Goal: Information Seeking & Learning: Learn about a topic

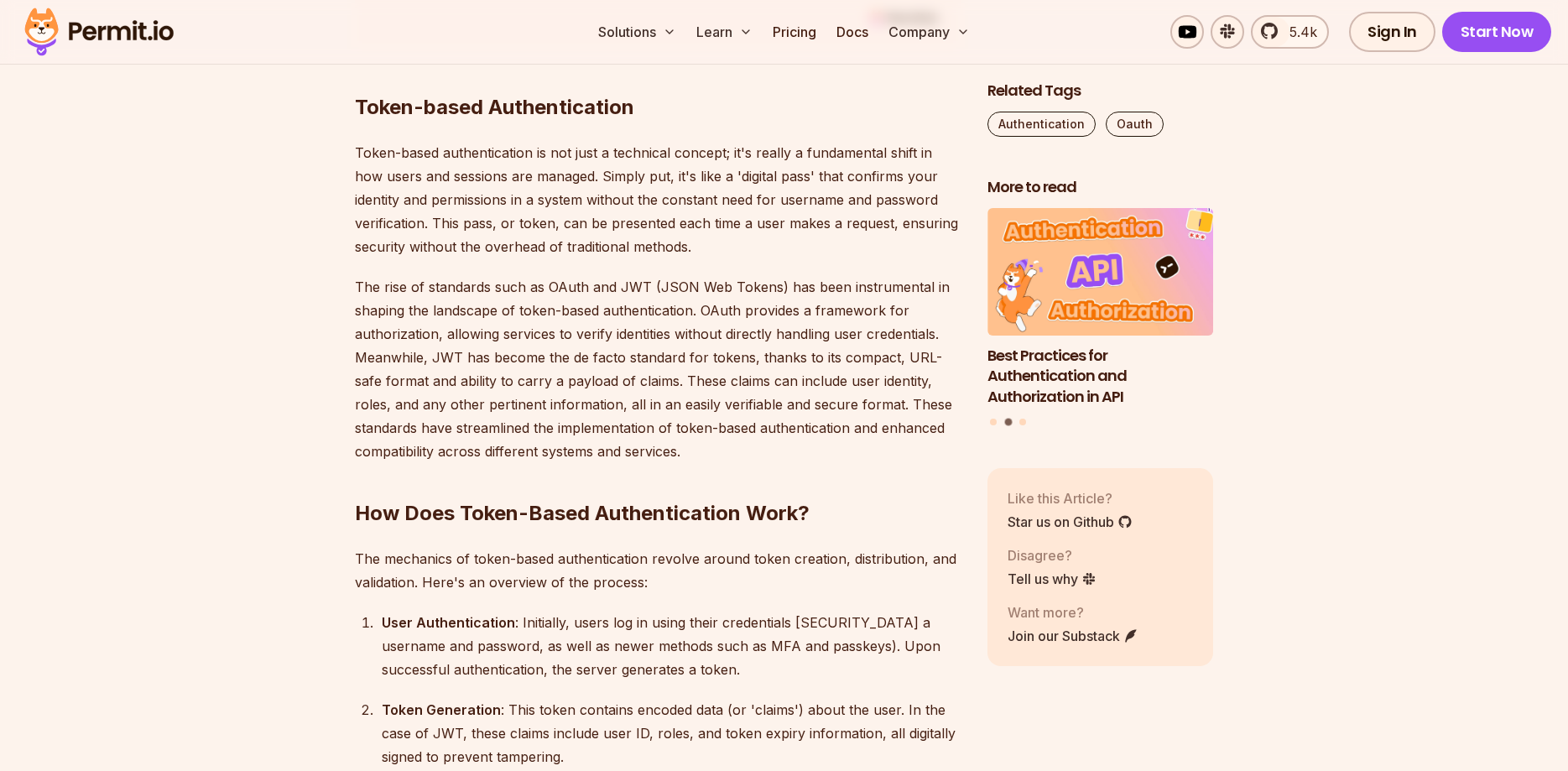
scroll to position [2739, 0]
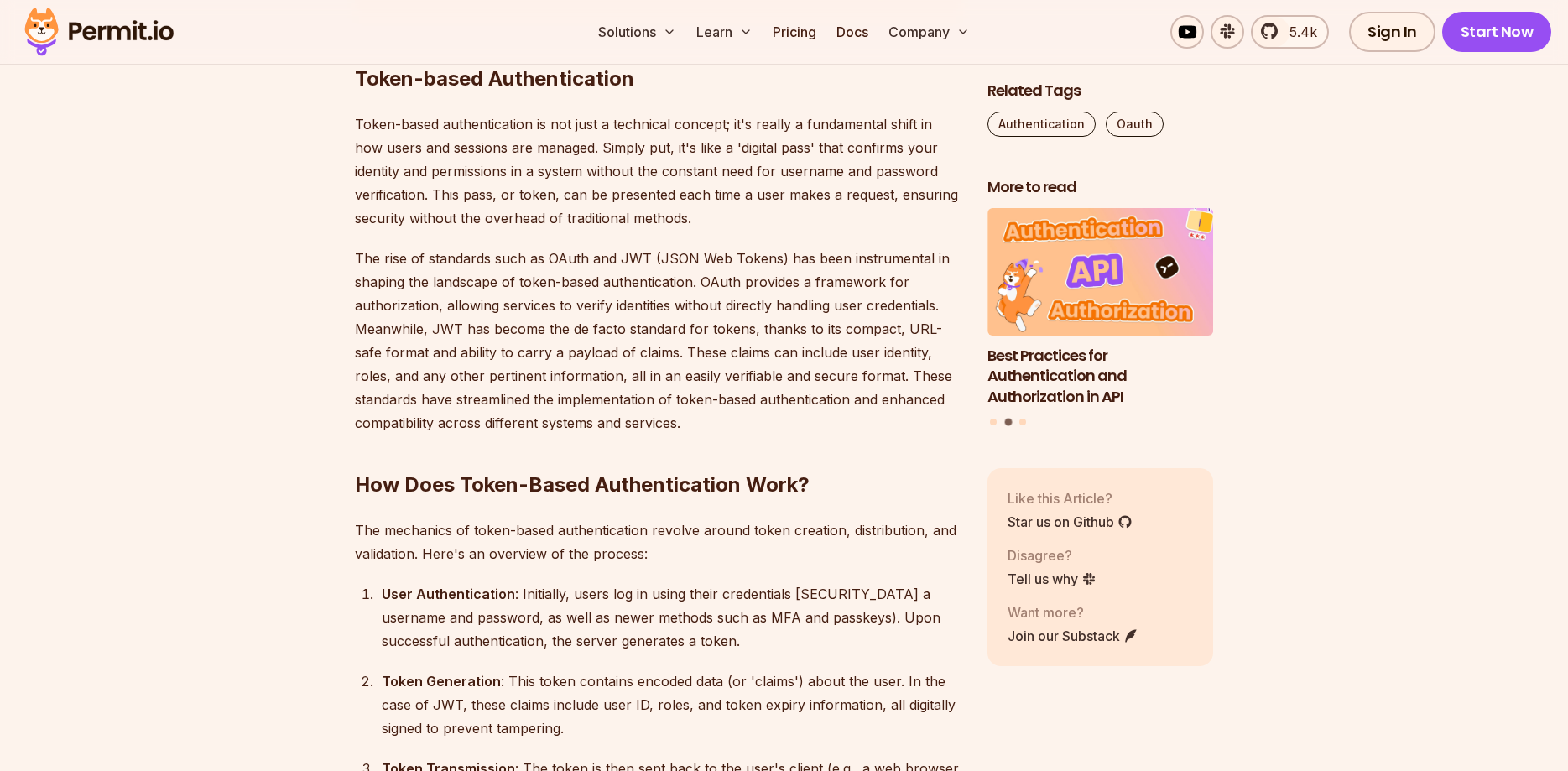
click at [514, 264] on p "The rise of standards such as OAuth and JWT (JSON Web Tokens) has been instrume…" at bounding box center [657, 341] width 606 height 188
click at [592, 388] on p "The rise of standards such as OAuth and JWT (JSON Web Tokens) has been instrume…" at bounding box center [657, 341] width 606 height 188
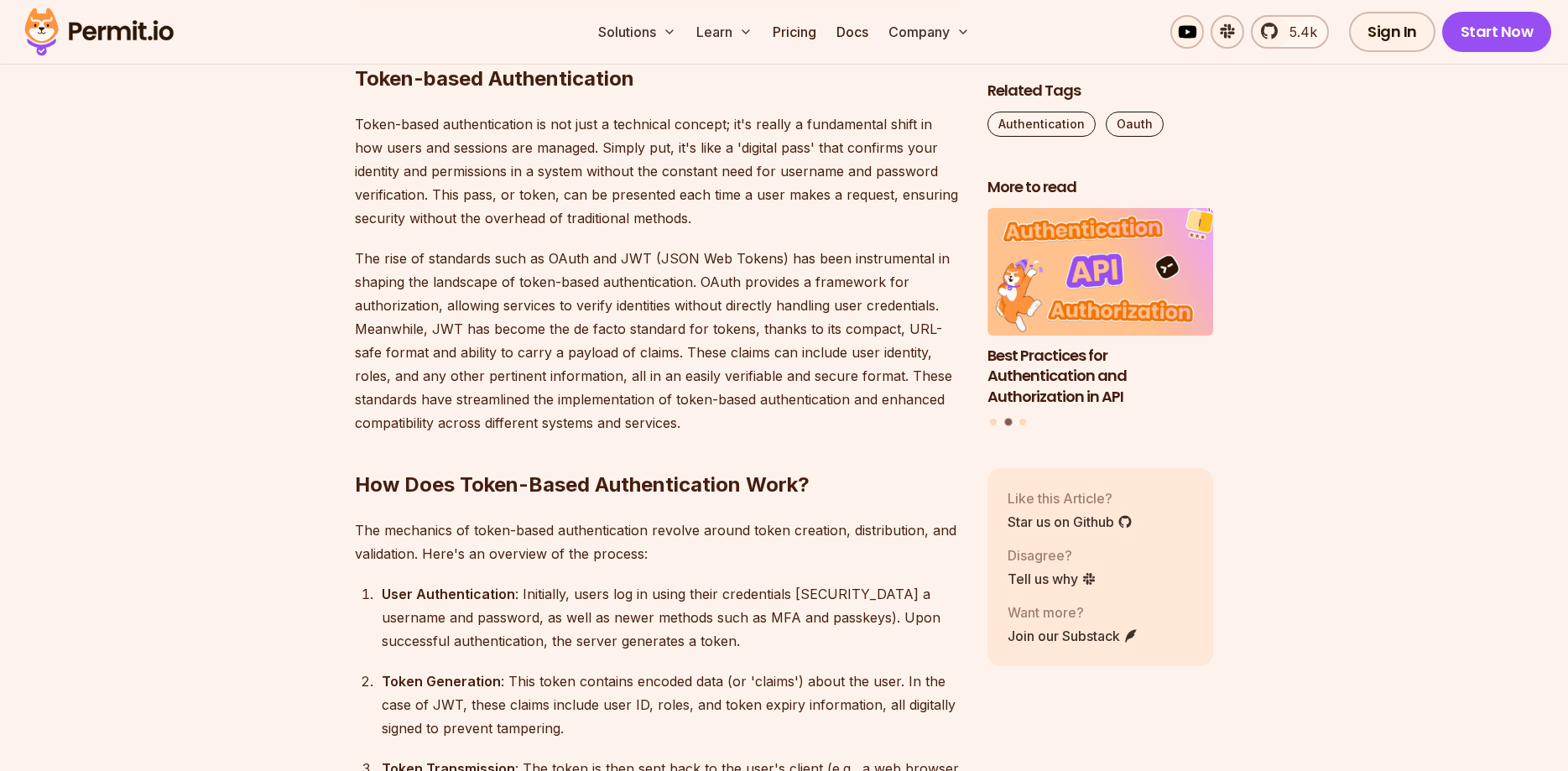
click at [591, 383] on p "The rise of standards such as OAuth and JWT (JSON Web Tokens) has been instrume…" at bounding box center [657, 341] width 606 height 188
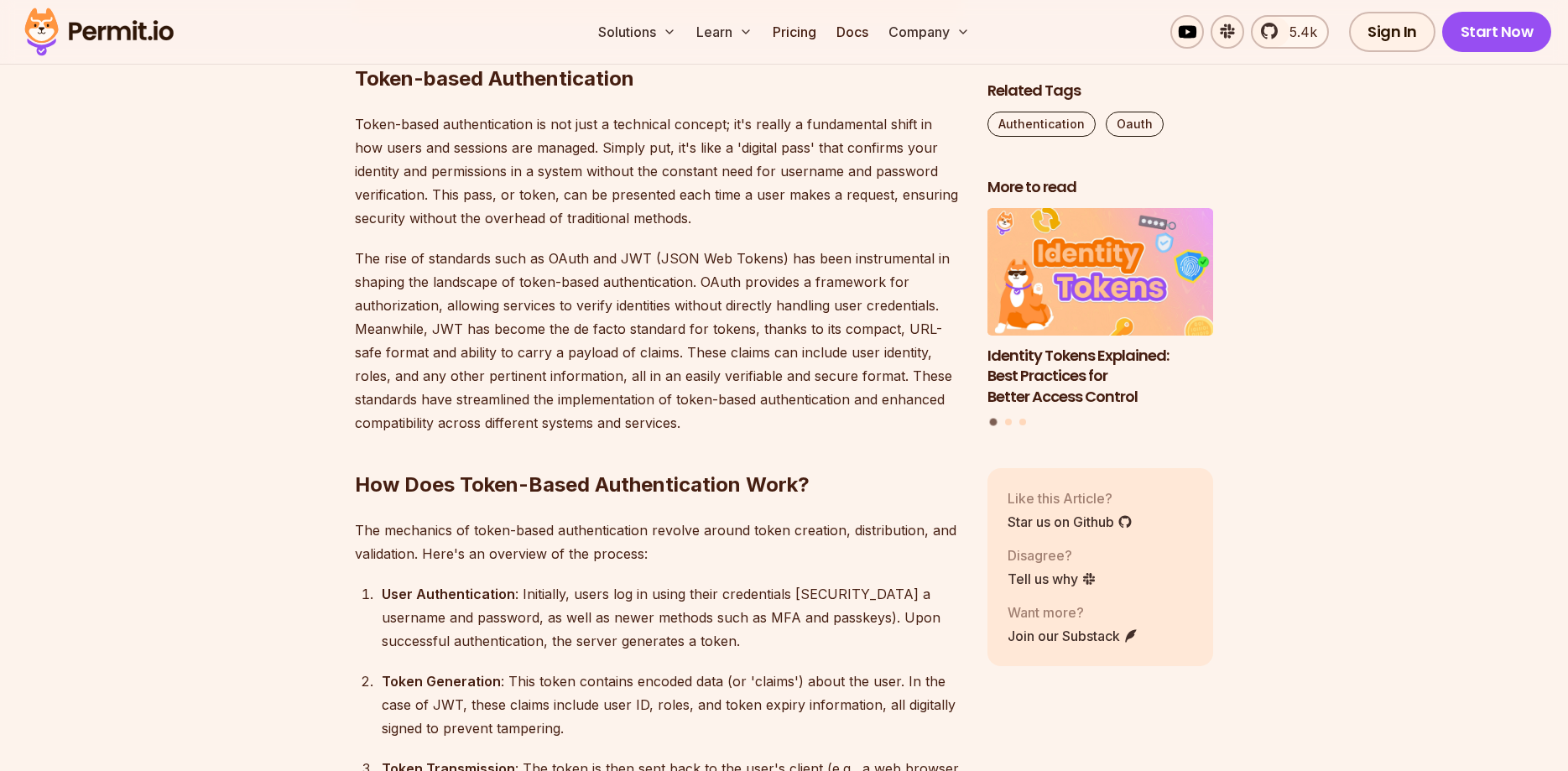
click at [569, 159] on p "Token-based authentication is not just a technical concept; it's really a funda…" at bounding box center [657, 171] width 606 height 118
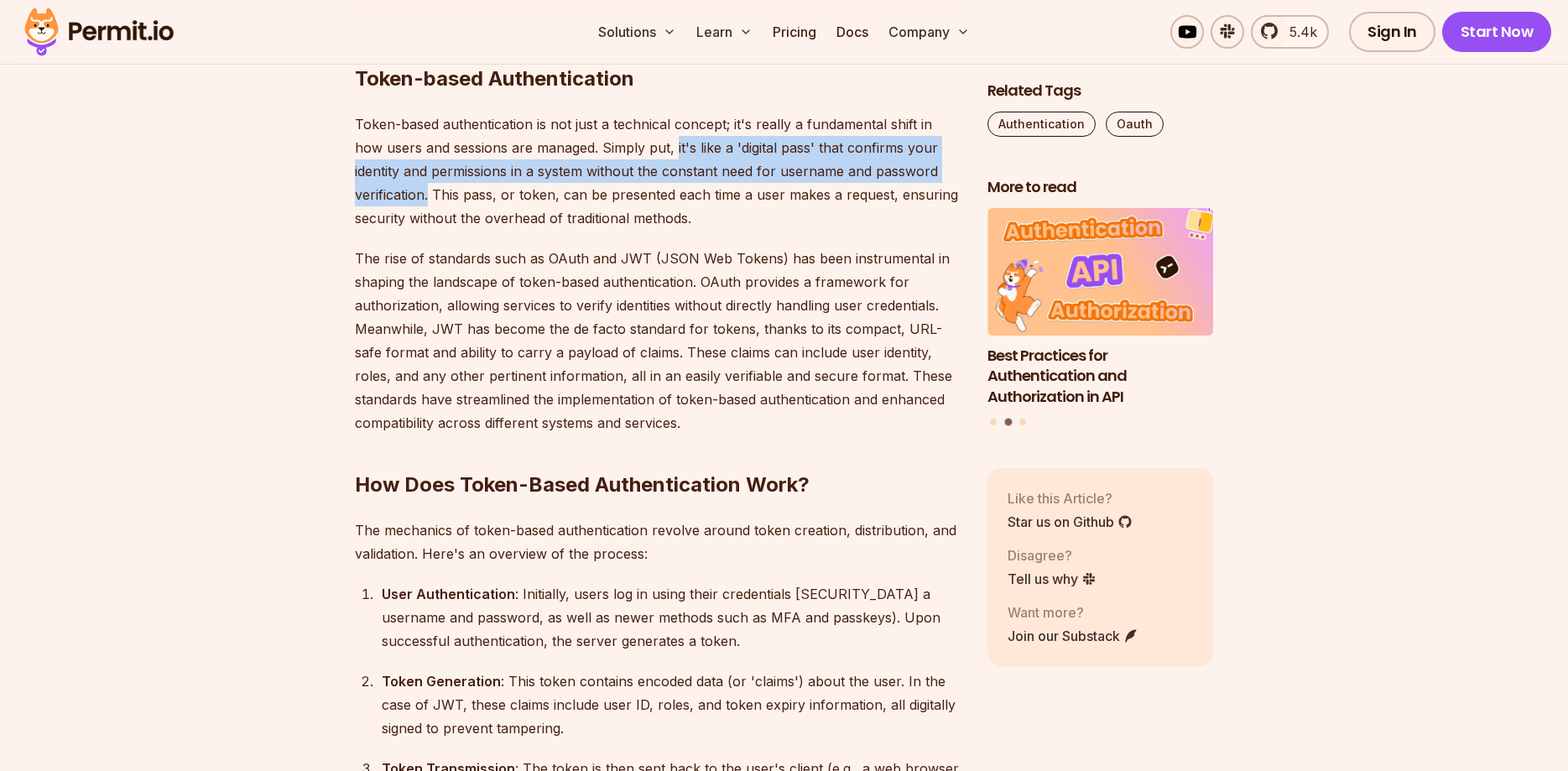
drag, startPoint x: 674, startPoint y: 145, endPoint x: 429, endPoint y: 205, distance: 252.2
click at [429, 205] on p "Token-based authentication is not just a technical concept; it's really a funda…" at bounding box center [657, 171] width 606 height 118
copy p "it's like a 'digital pass' that confirms your identity and permissions in a sys…"
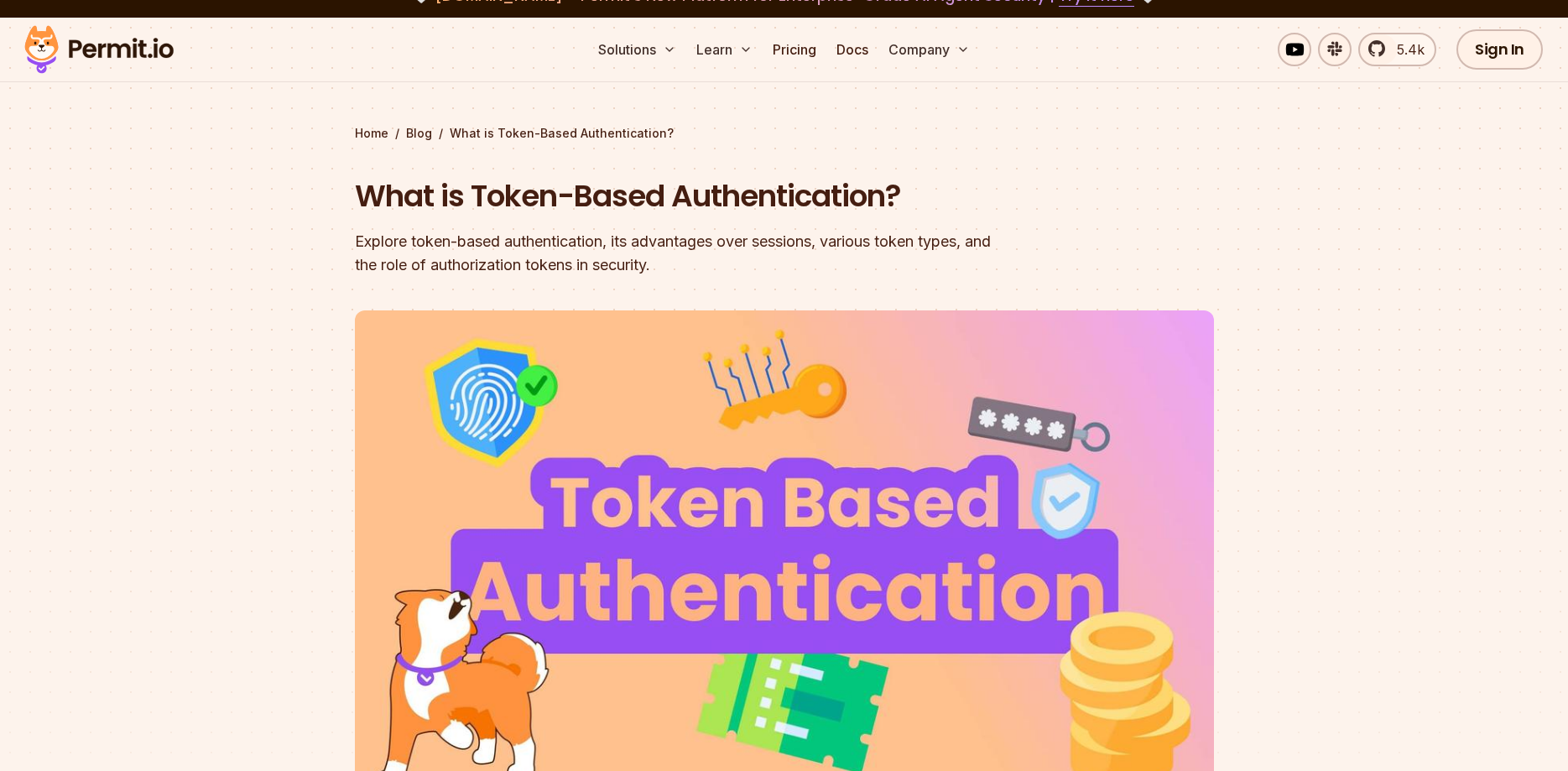
scroll to position [0, 0]
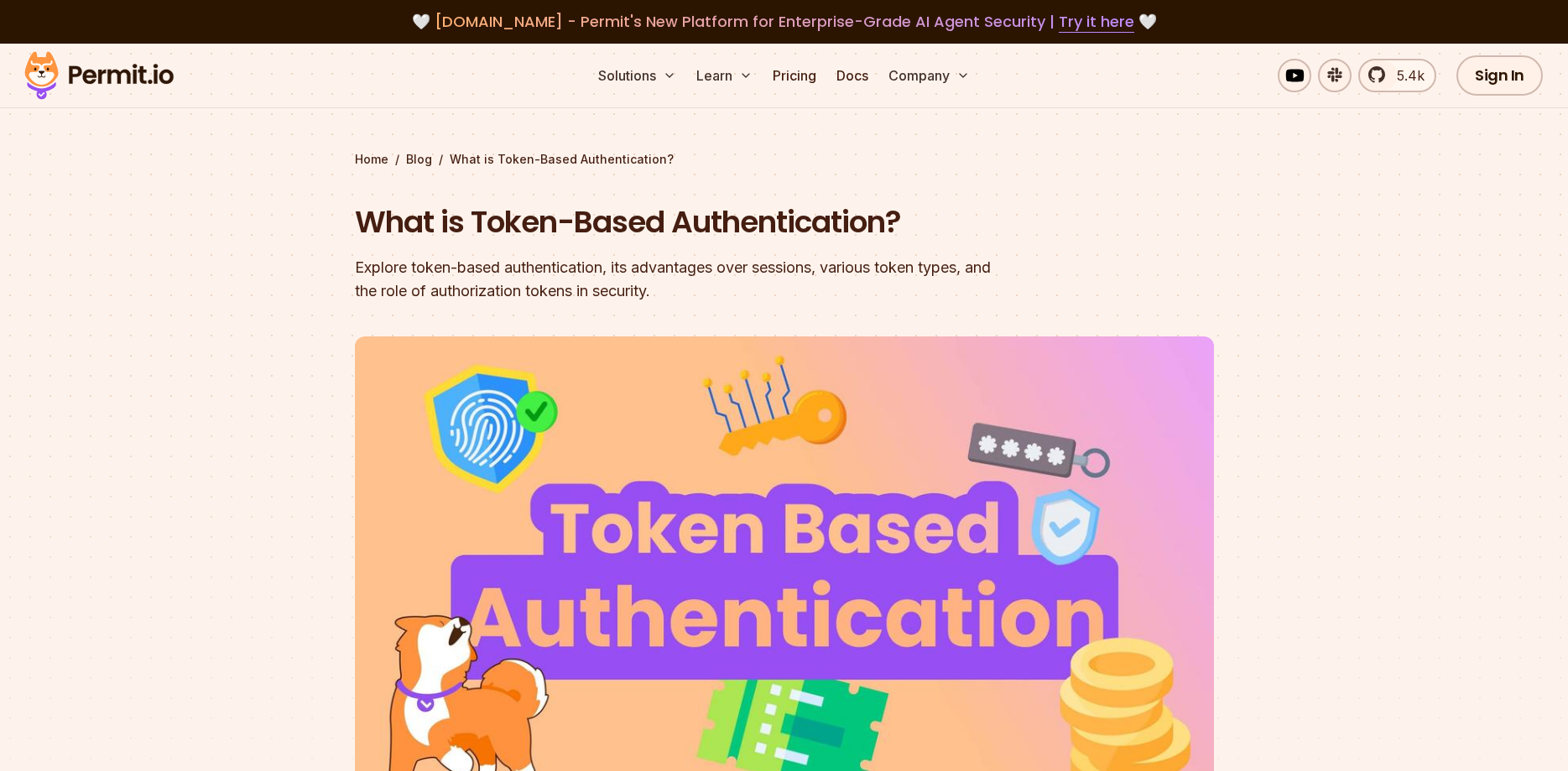
click at [601, 221] on h1 "What is Token-Based Authentication?" at bounding box center [677, 223] width 645 height 42
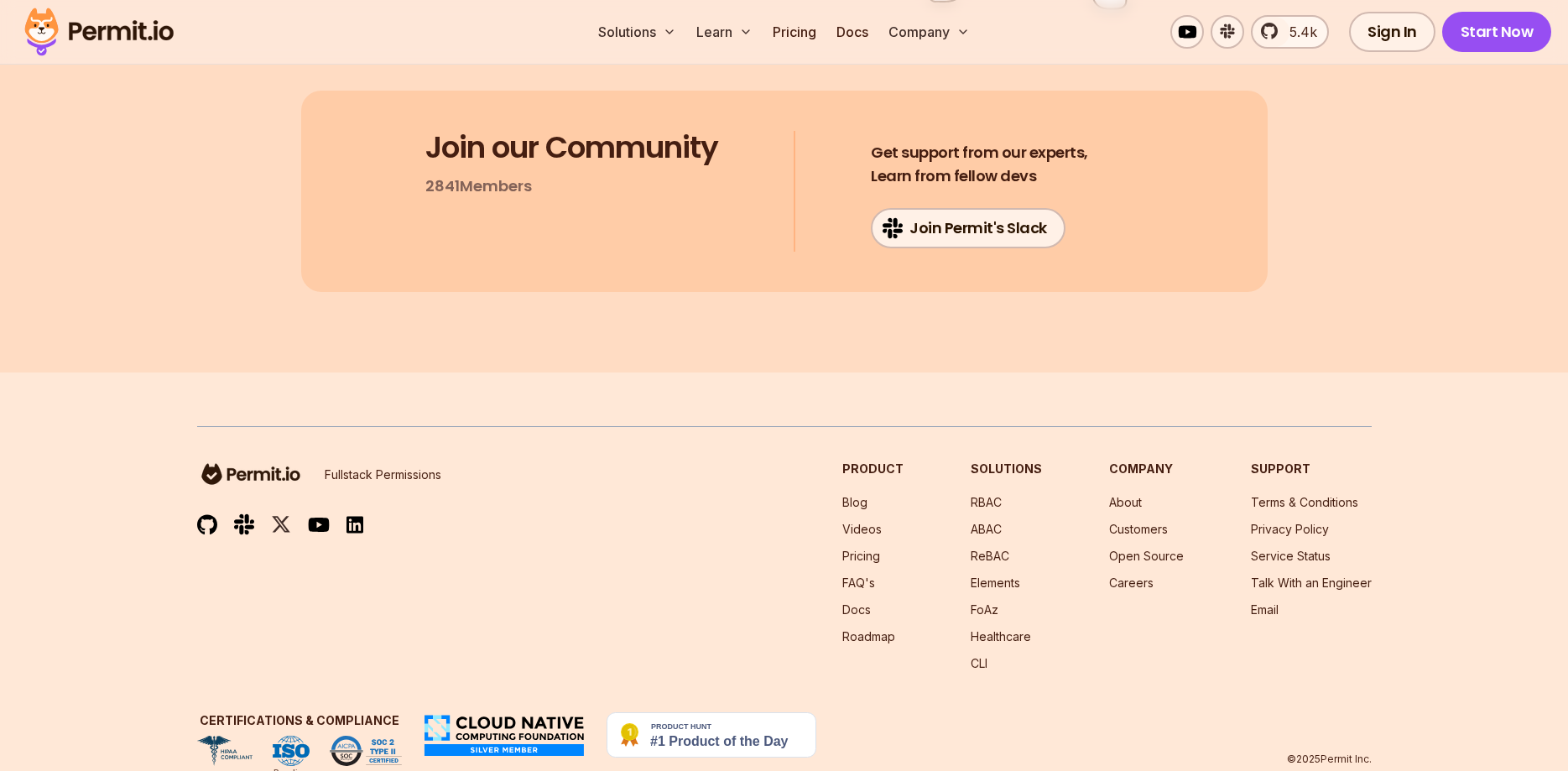
scroll to position [8984, 0]
